Goal: Information Seeking & Learning: Learn about a topic

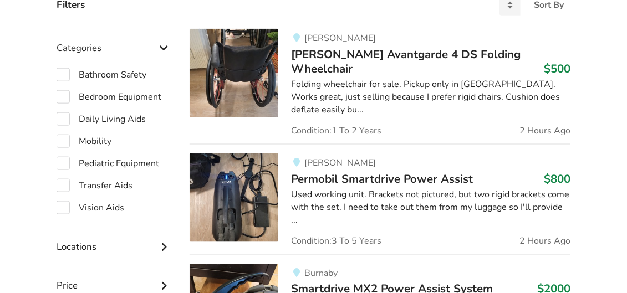
scroll to position [316, 0]
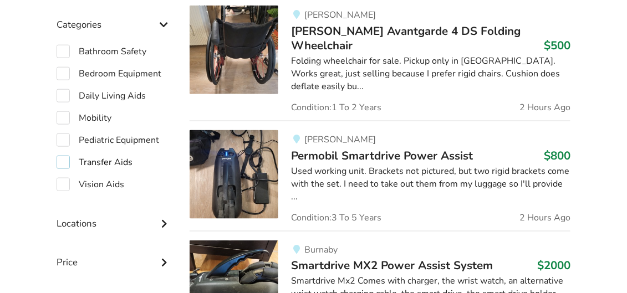
click at [110, 158] on label "Transfer Aids" at bounding box center [95, 162] width 76 height 13
checkbox input "true"
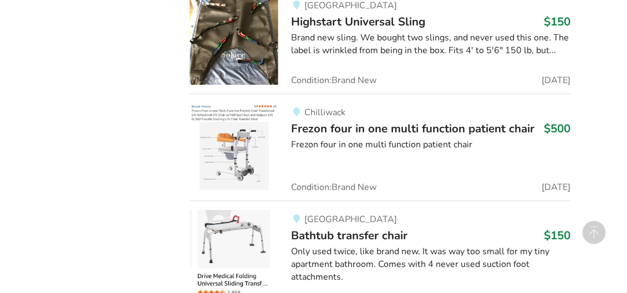
scroll to position [2234, 0]
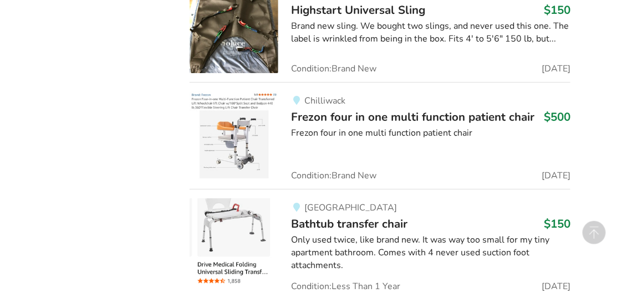
click at [233, 114] on img at bounding box center [234, 136] width 89 height 89
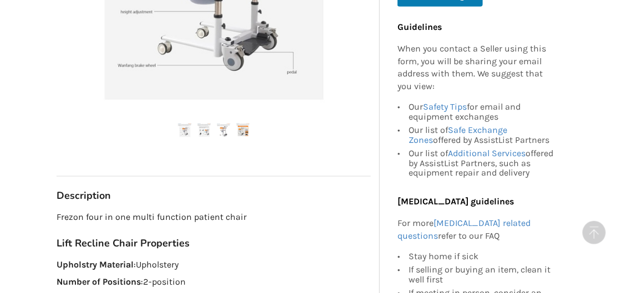
scroll to position [407, 0]
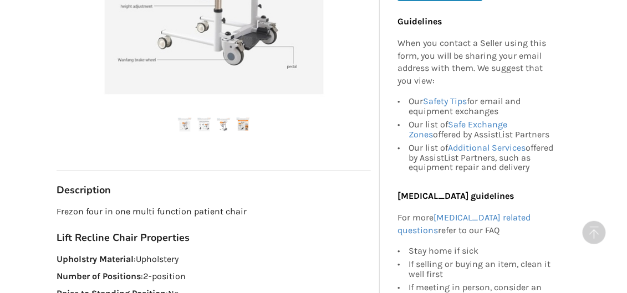
click at [204, 124] on img at bounding box center [204, 125] width 14 height 14
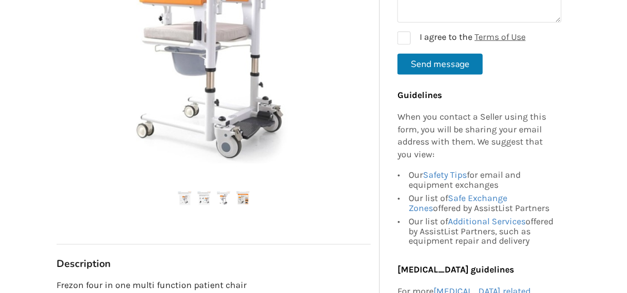
scroll to position [314, 0]
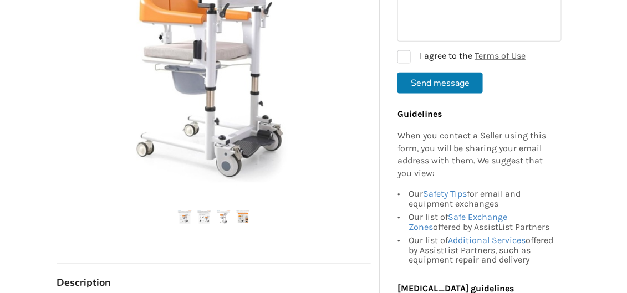
click at [241, 218] on img at bounding box center [243, 218] width 14 height 14
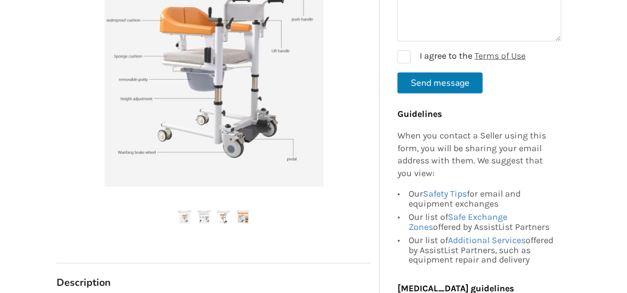
click at [185, 218] on img at bounding box center [185, 218] width 14 height 14
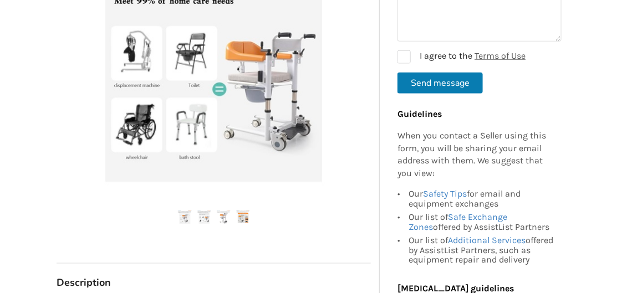
click at [205, 217] on img at bounding box center [204, 218] width 14 height 14
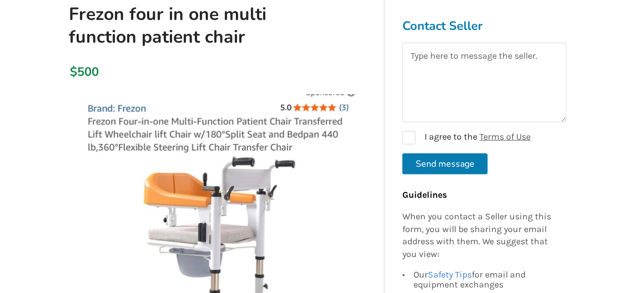
scroll to position [129, 0]
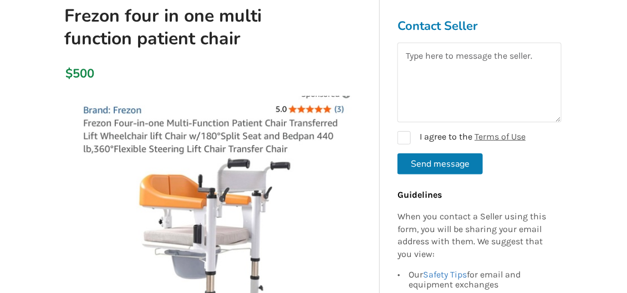
click at [296, 109] on img at bounding box center [213, 236] width 281 height 281
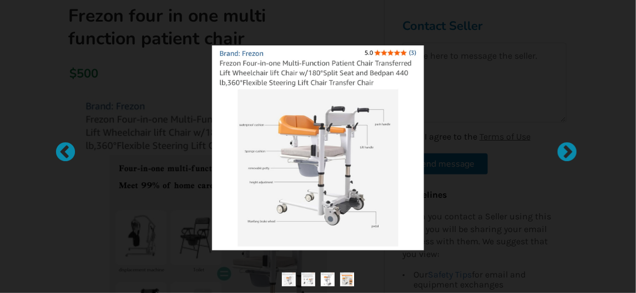
click at [344, 159] on img at bounding box center [317, 147] width 211 height 205
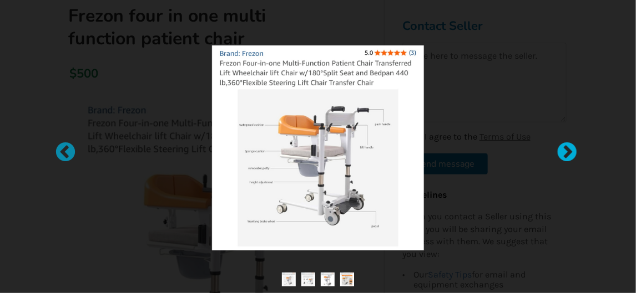
click at [560, 146] on div at bounding box center [561, 147] width 11 height 11
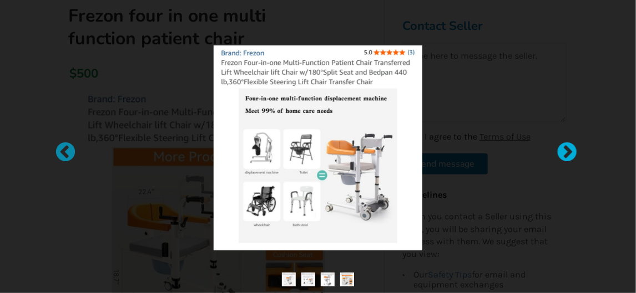
click at [567, 147] on div at bounding box center [561, 147] width 11 height 11
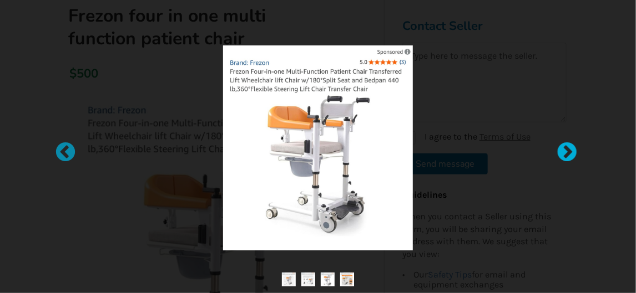
click at [567, 147] on div at bounding box center [561, 147] width 11 height 11
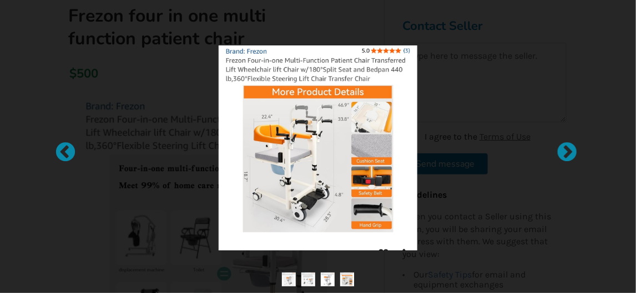
drag, startPoint x: 222, startPoint y: 58, endPoint x: 243, endPoint y: 55, distance: 21.9
click at [243, 55] on img at bounding box center [318, 147] width 199 height 205
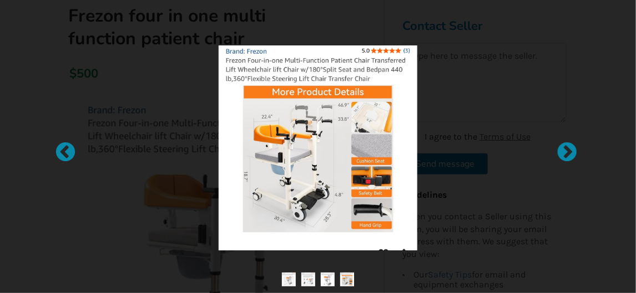
click at [360, 59] on img at bounding box center [318, 147] width 199 height 205
click at [506, 116] on div at bounding box center [318, 147] width 412 height 205
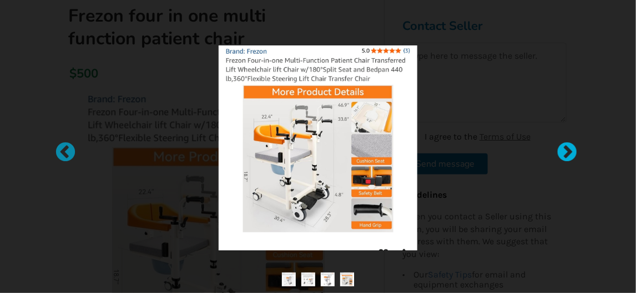
click at [567, 149] on div at bounding box center [561, 147] width 11 height 11
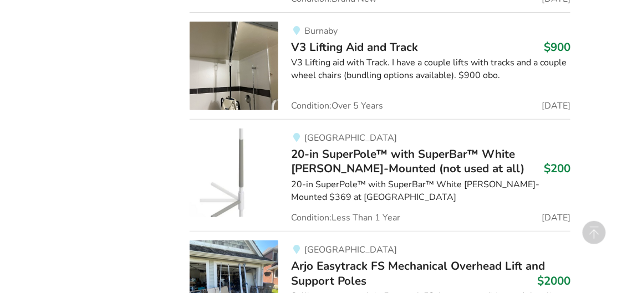
scroll to position [2234, 0]
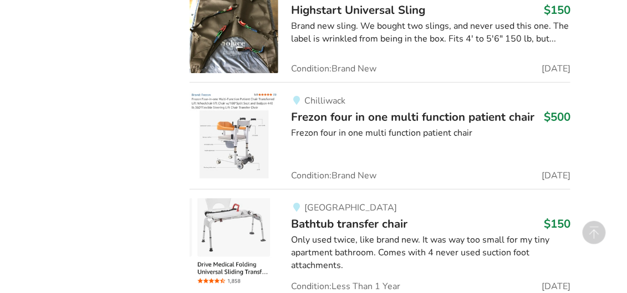
click at [460, 109] on span "Frezon four in one multi function patient chair" at bounding box center [413, 117] width 243 height 16
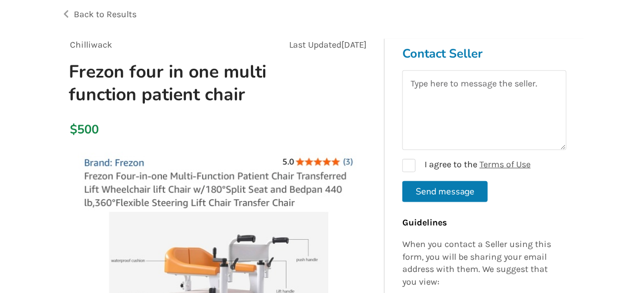
scroll to position [74, 0]
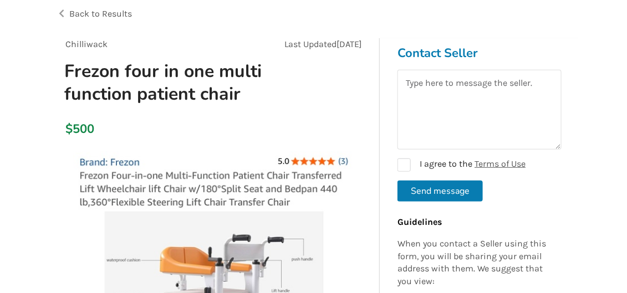
drag, startPoint x: 80, startPoint y: 174, endPoint x: 112, endPoint y: 169, distance: 32.5
click at [112, 169] on img at bounding box center [213, 291] width 281 height 281
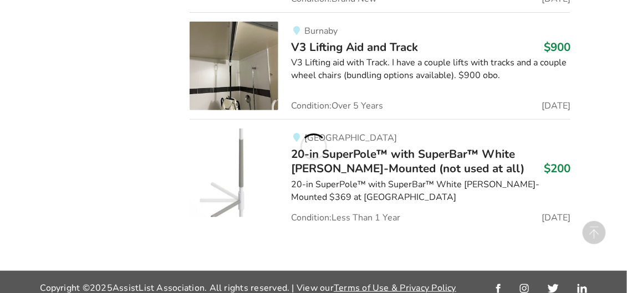
scroll to position [2234, 0]
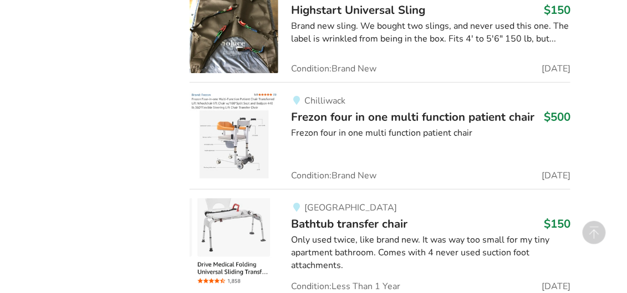
click at [380, 109] on span "Frezon four in one multi function patient chair" at bounding box center [413, 117] width 243 height 16
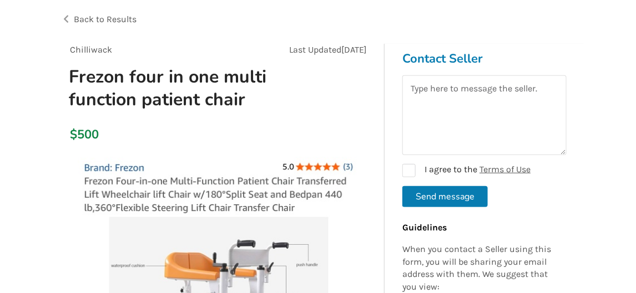
scroll to position [74, 0]
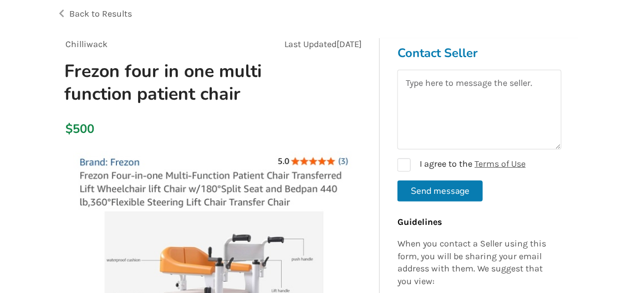
drag, startPoint x: 292, startPoint y: 174, endPoint x: 278, endPoint y: 177, distance: 14.8
click at [278, 177] on img at bounding box center [213, 291] width 281 height 281
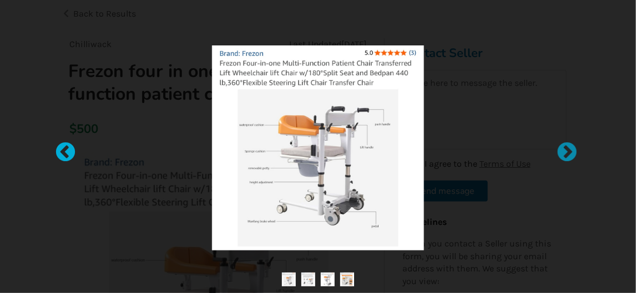
click at [57, 147] on div at bounding box center [59, 147] width 11 height 11
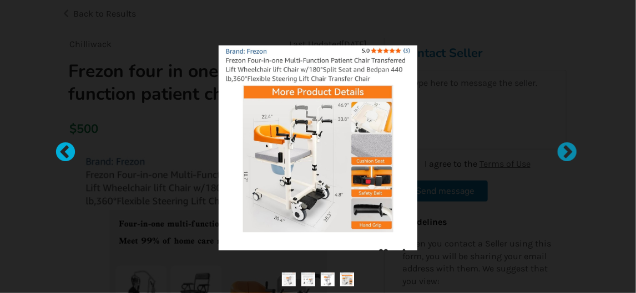
click at [57, 147] on div at bounding box center [59, 147] width 11 height 11
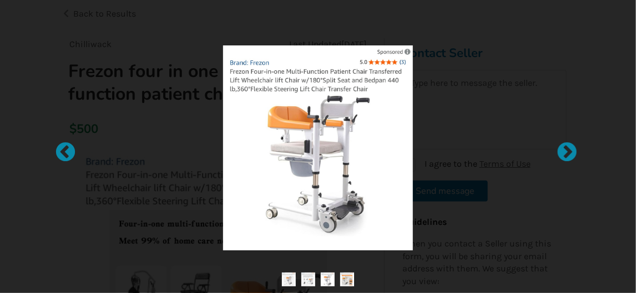
click at [228, 72] on img at bounding box center [318, 147] width 199 height 205
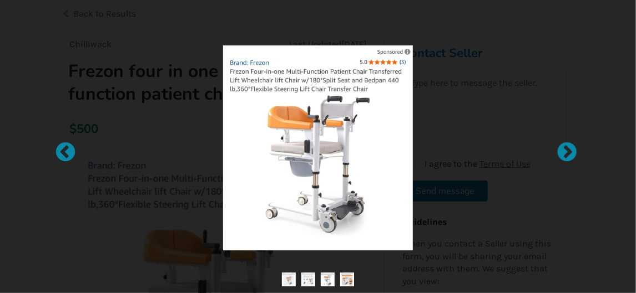
drag, startPoint x: 228, startPoint y: 72, endPoint x: 304, endPoint y: 73, distance: 75.4
click at [305, 73] on img at bounding box center [318, 147] width 199 height 205
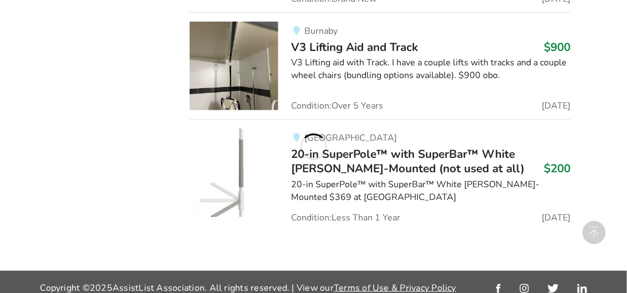
scroll to position [2234, 0]
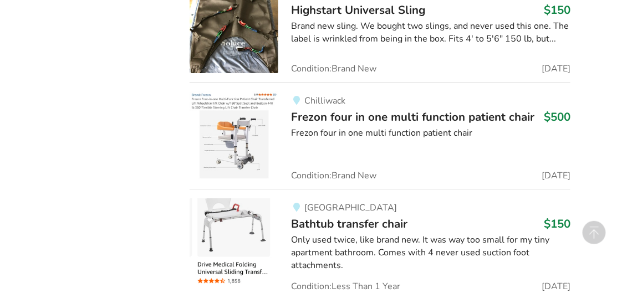
click at [421, 109] on span "Frezon four in one multi function patient chair" at bounding box center [413, 117] width 243 height 16
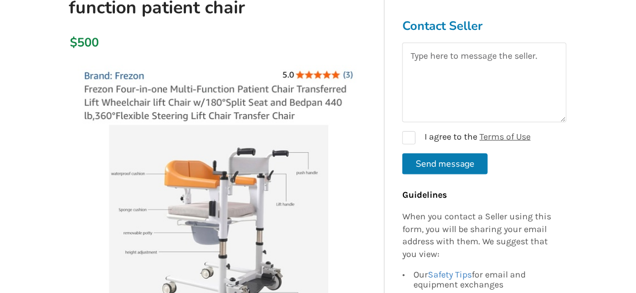
scroll to position [203, 0]
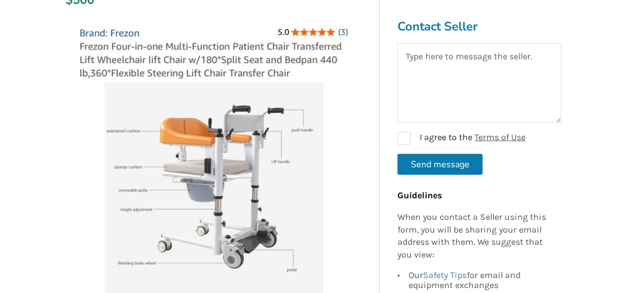
drag, startPoint x: 292, startPoint y: 47, endPoint x: 273, endPoint y: 46, distance: 19.4
click at [273, 46] on img at bounding box center [213, 162] width 281 height 281
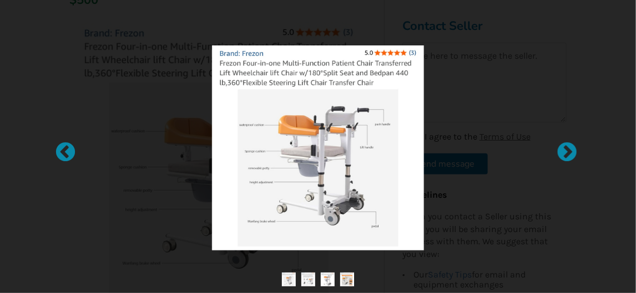
drag, startPoint x: 220, startPoint y: 63, endPoint x: 342, endPoint y: 71, distance: 122.3
click at [342, 71] on img at bounding box center [317, 147] width 211 height 205
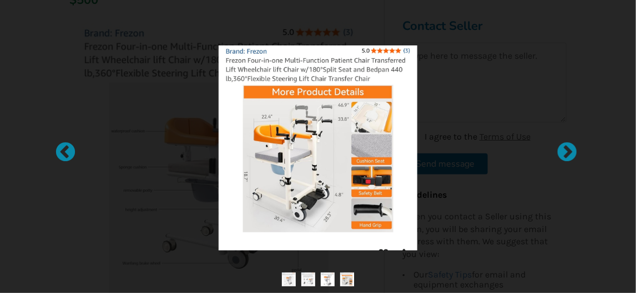
click at [291, 60] on img at bounding box center [318, 147] width 199 height 205
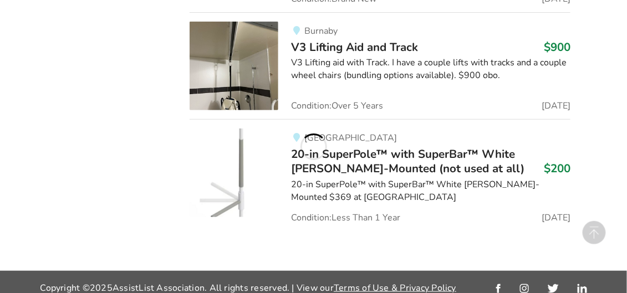
scroll to position [2234, 0]
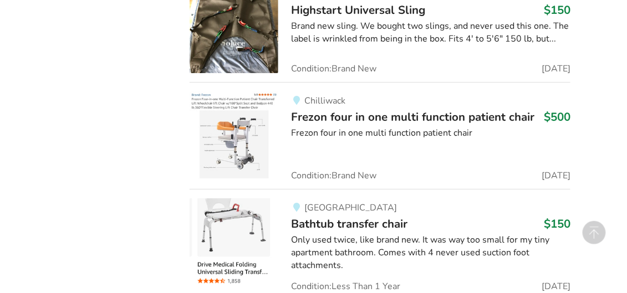
click at [314, 109] on div "Chilliwack Frezon four in one multi function patient chair $500 Frezon four in …" at bounding box center [424, 136] width 292 height 89
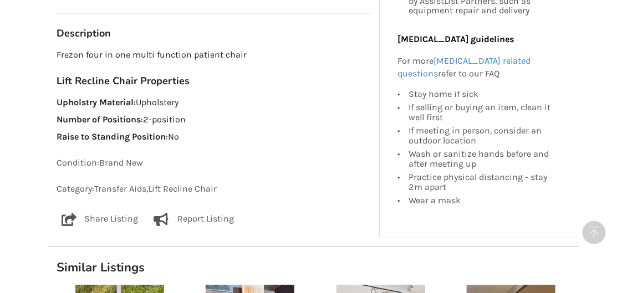
scroll to position [573, 0]
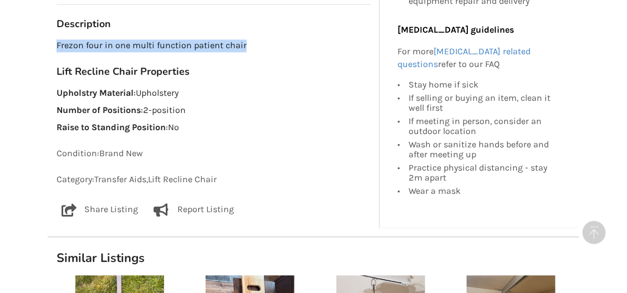
drag, startPoint x: 72, startPoint y: 43, endPoint x: 245, endPoint y: 47, distance: 173.1
